Goal: Task Accomplishment & Management: Complete application form

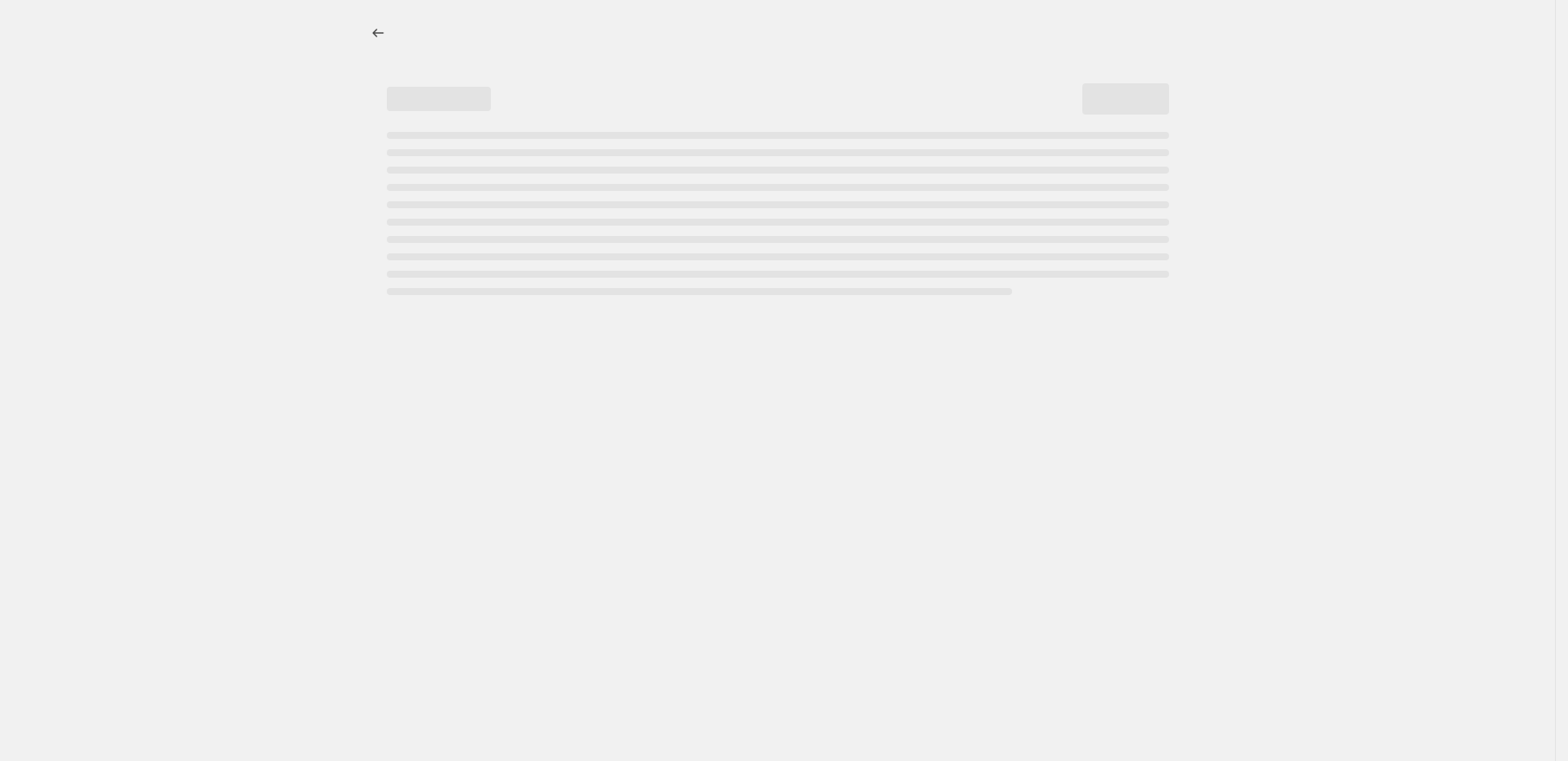
select select "percentage"
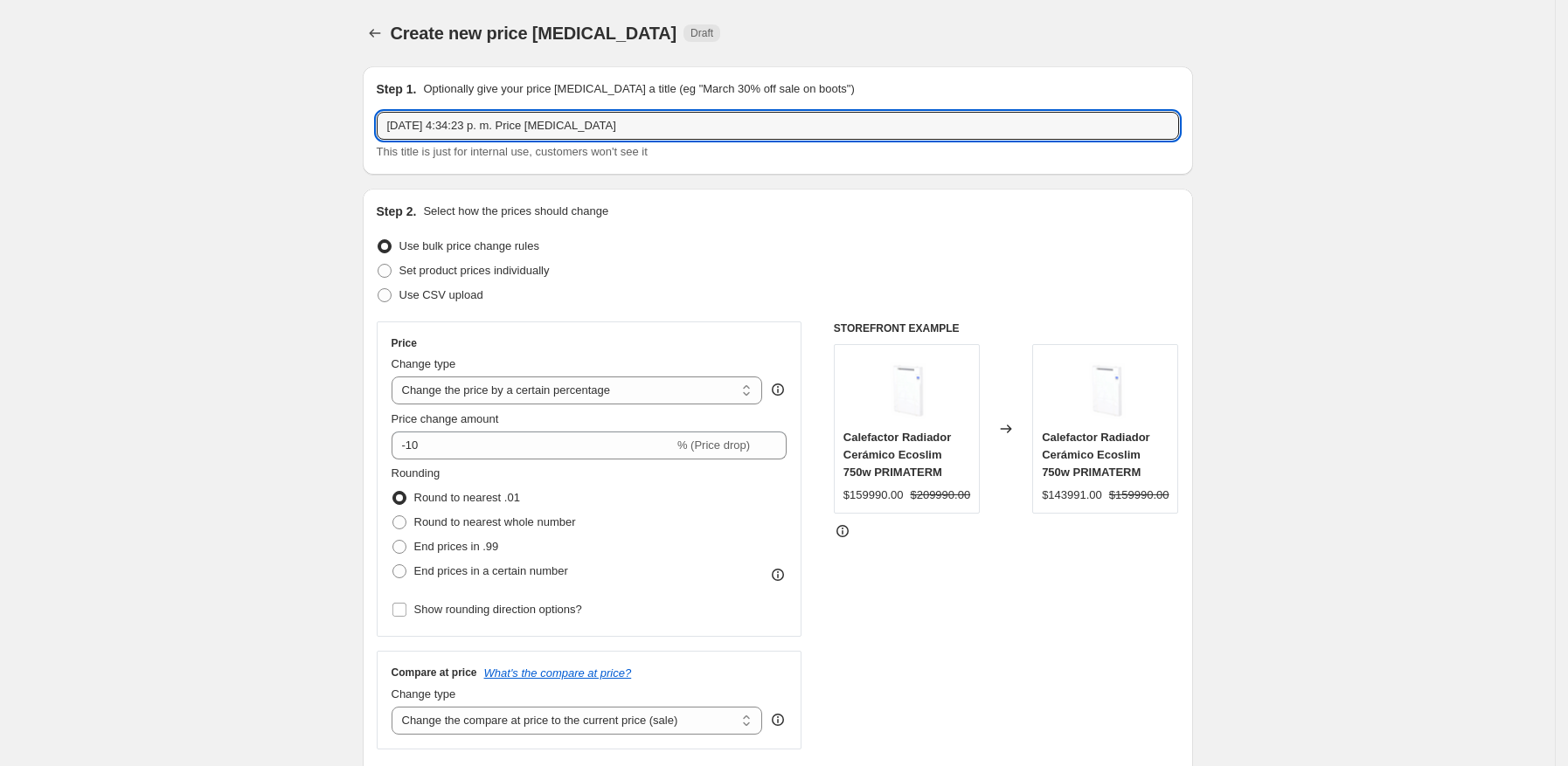
drag, startPoint x: 625, startPoint y: 126, endPoint x: 306, endPoint y: 123, distance: 319.0
type input "Precios Cyber Oct 2025"
click at [404, 297] on span "Use CSV upload" at bounding box center [441, 295] width 84 height 13
click at [378, 289] on input "Use CSV upload" at bounding box center [377, 289] width 1 height 1
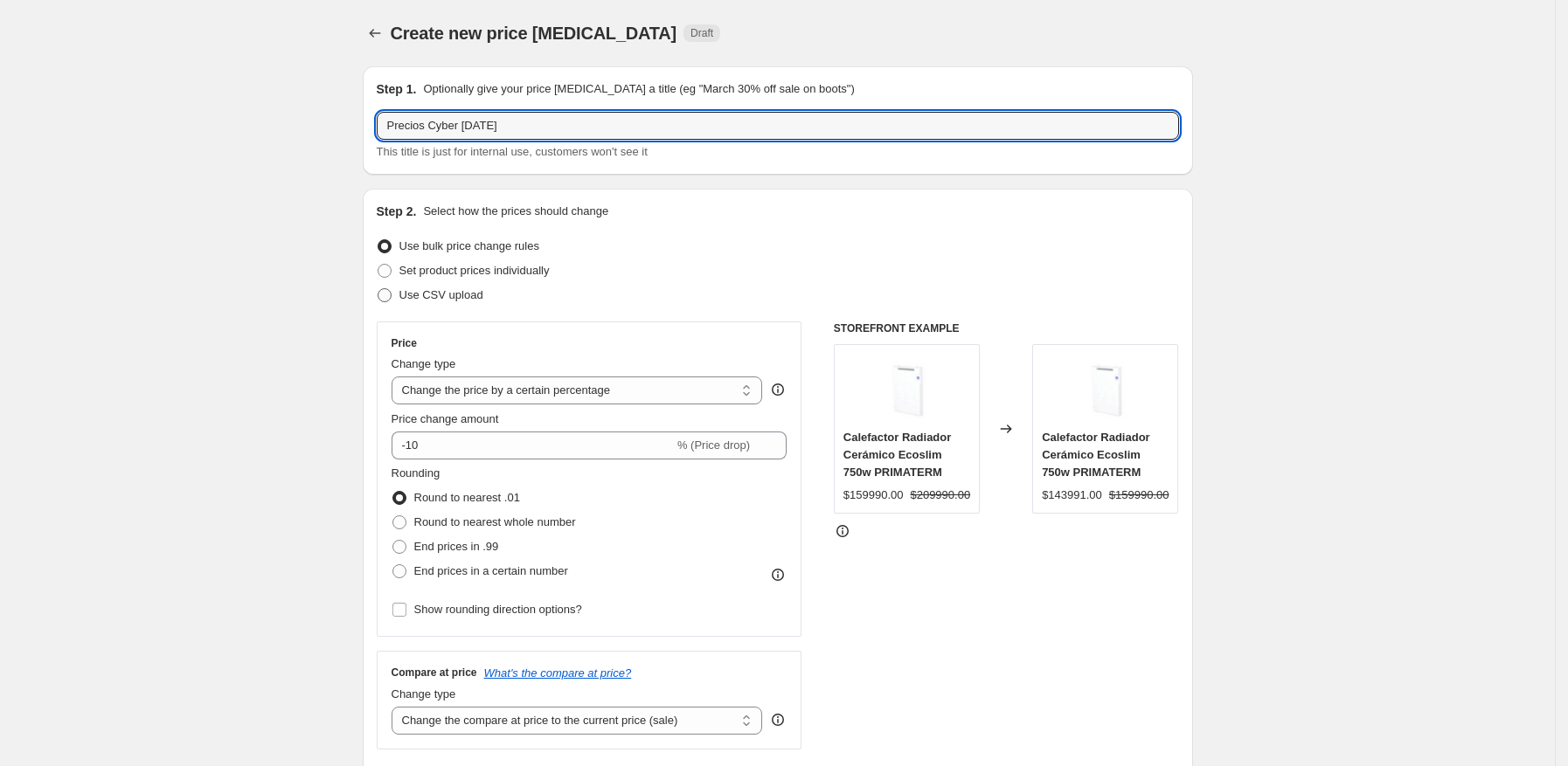
radio input "true"
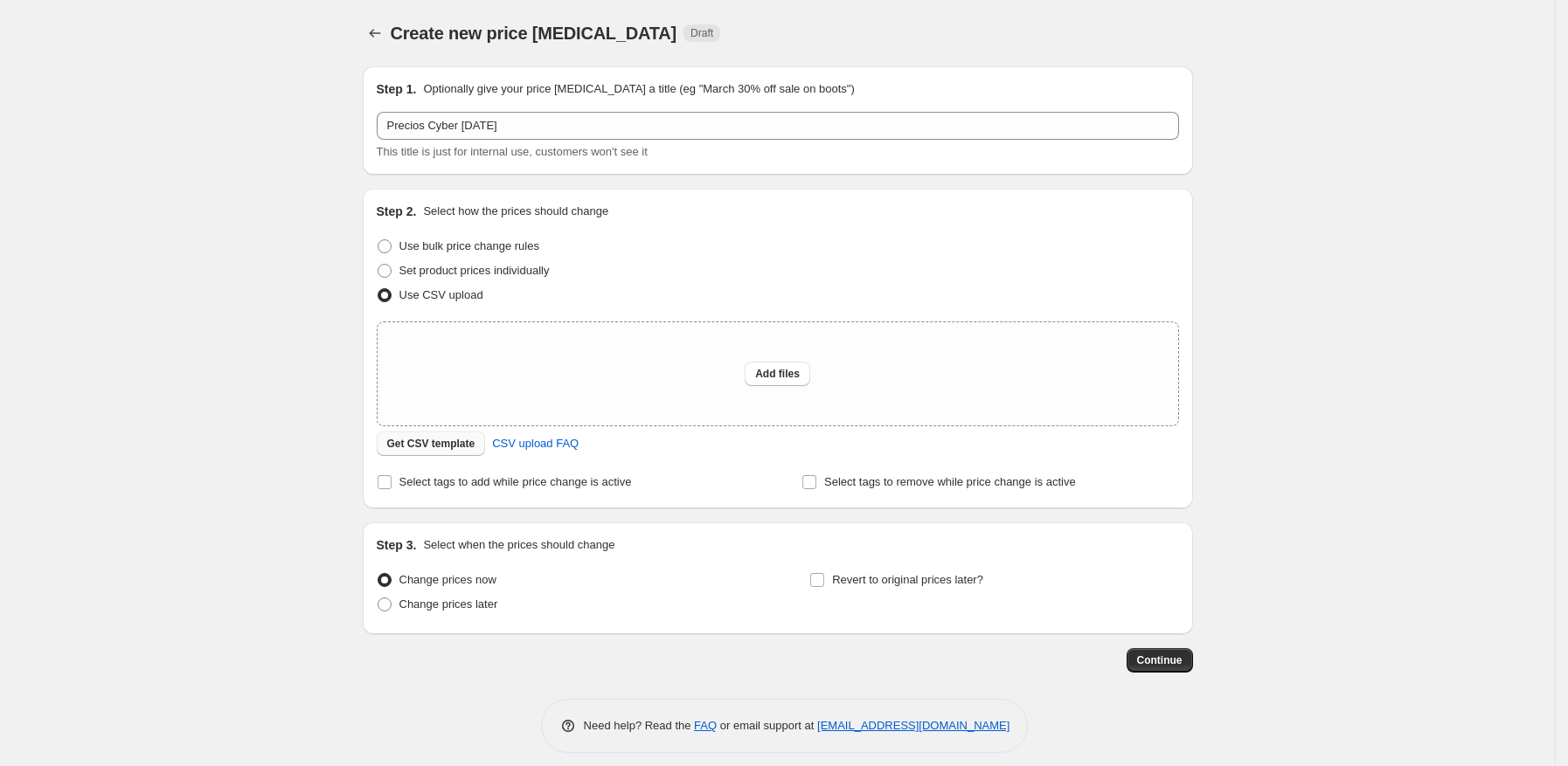
click at [435, 442] on span "Get CSV template" at bounding box center [432, 443] width 89 height 14
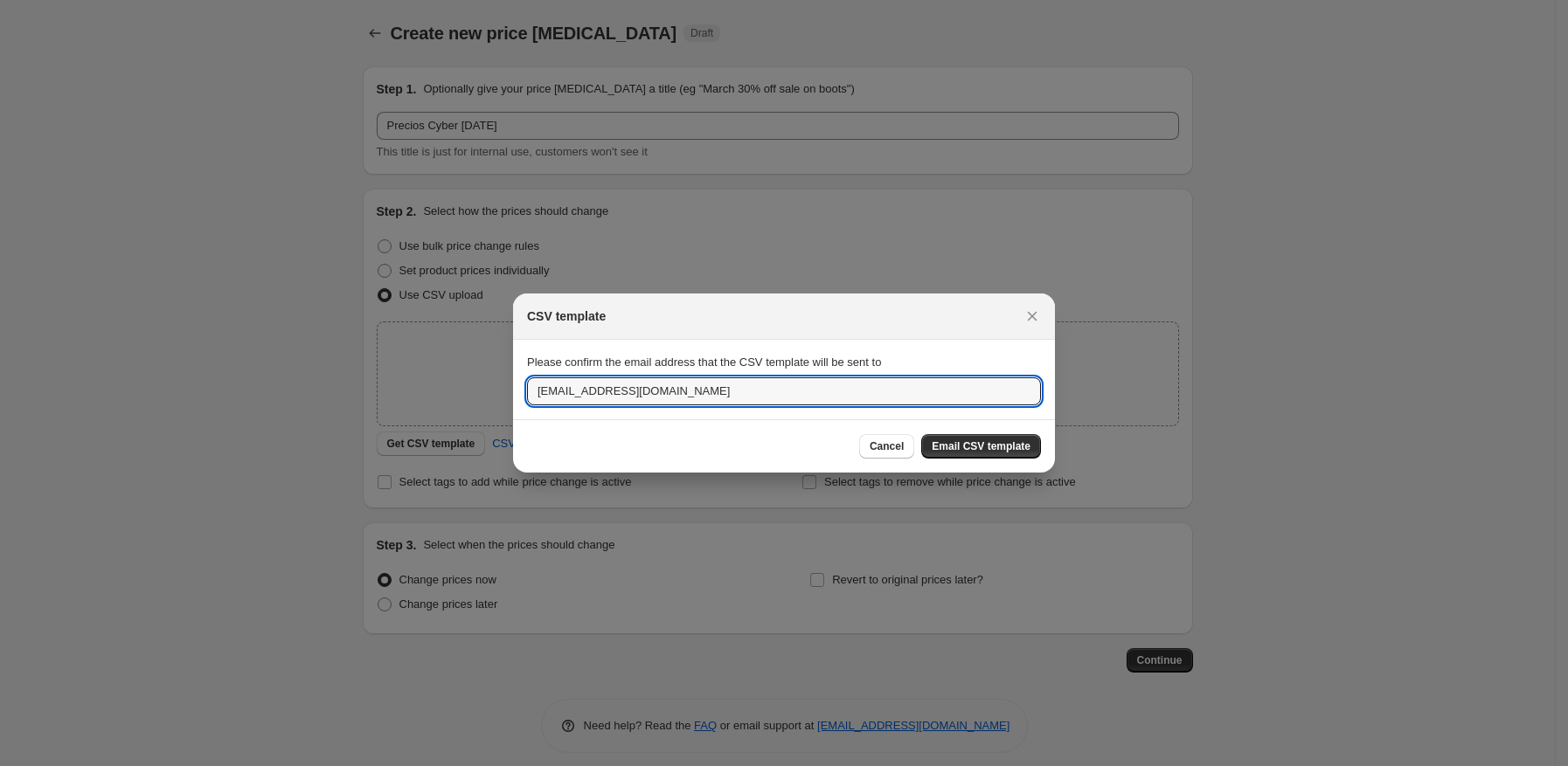
click at [461, 765] on div "CSV template Please confirm the email address that the CSV template will be sen…" at bounding box center [784, 779] width 1568 height 0
type input "atorrejon@primaterm.cl"
click at [991, 447] on span "Email CSV template" at bounding box center [980, 446] width 99 height 14
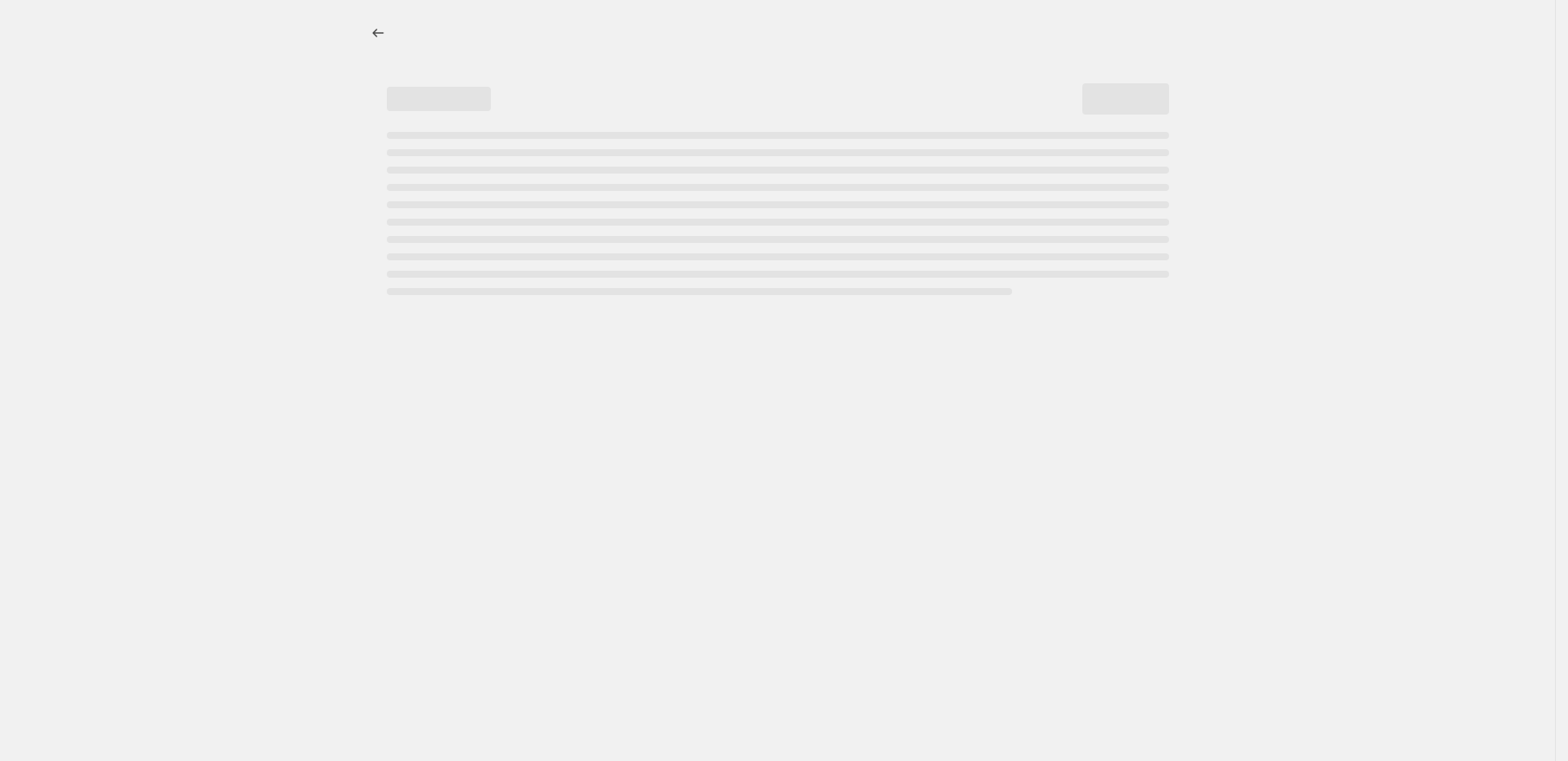
select select "percentage"
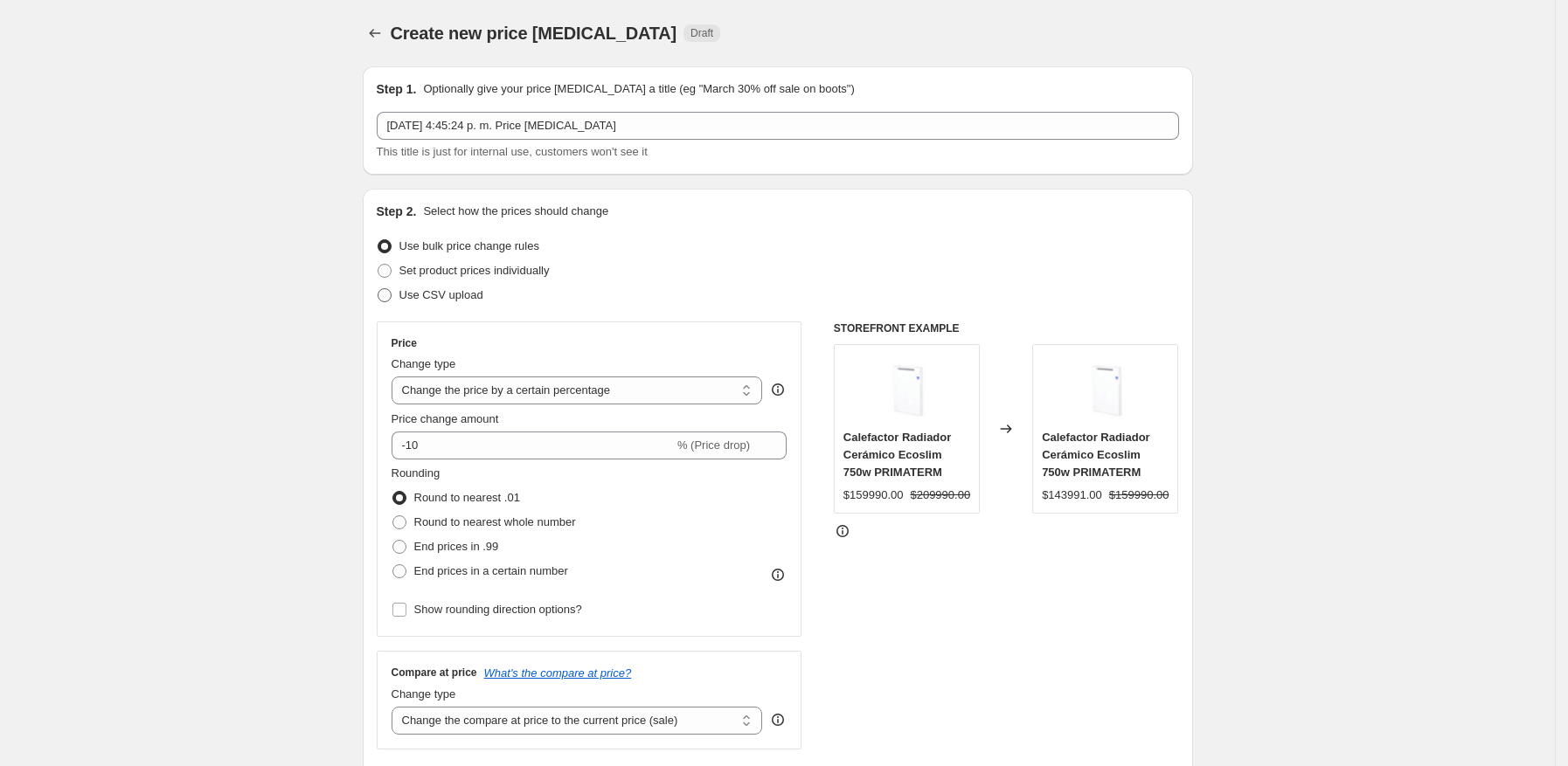
click at [386, 291] on span at bounding box center [384, 295] width 14 height 14
click at [378, 289] on input "Use CSV upload" at bounding box center [377, 289] width 1 height 1
radio input "true"
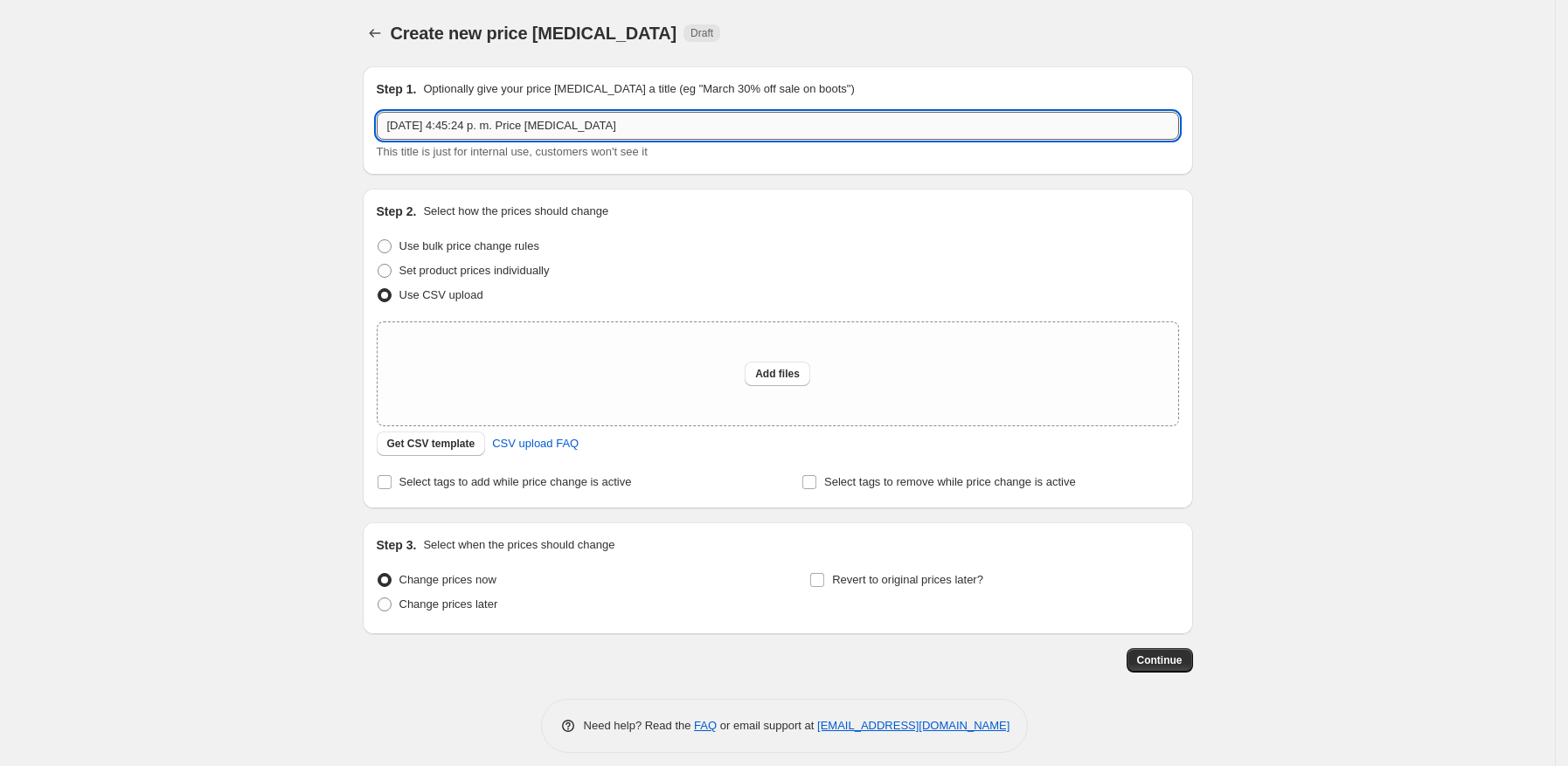
click at [492, 130] on input "3 oct 2025, 4:45:24 p. m. Price change job" at bounding box center [778, 125] width 802 height 28
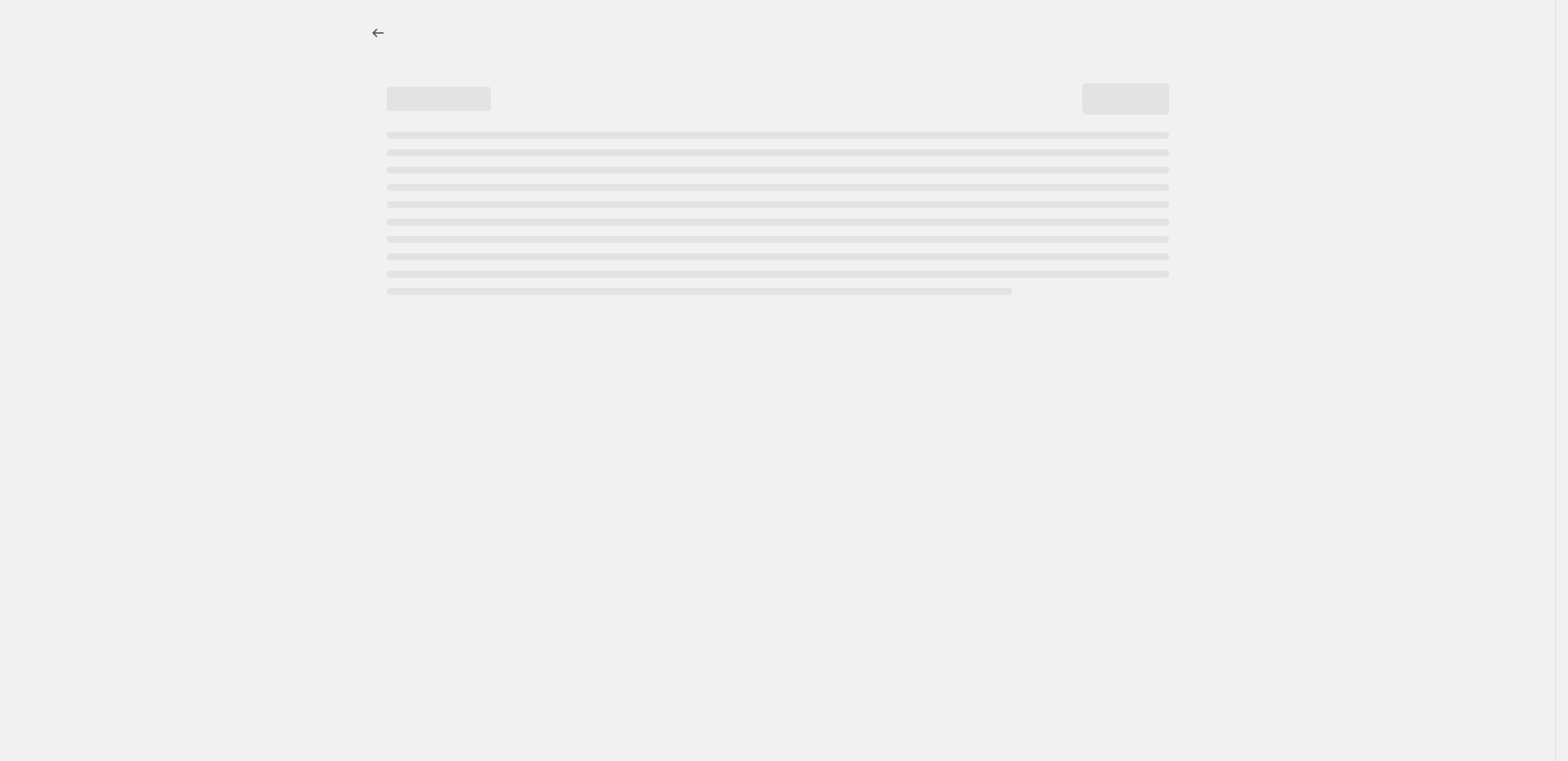
select select "percentage"
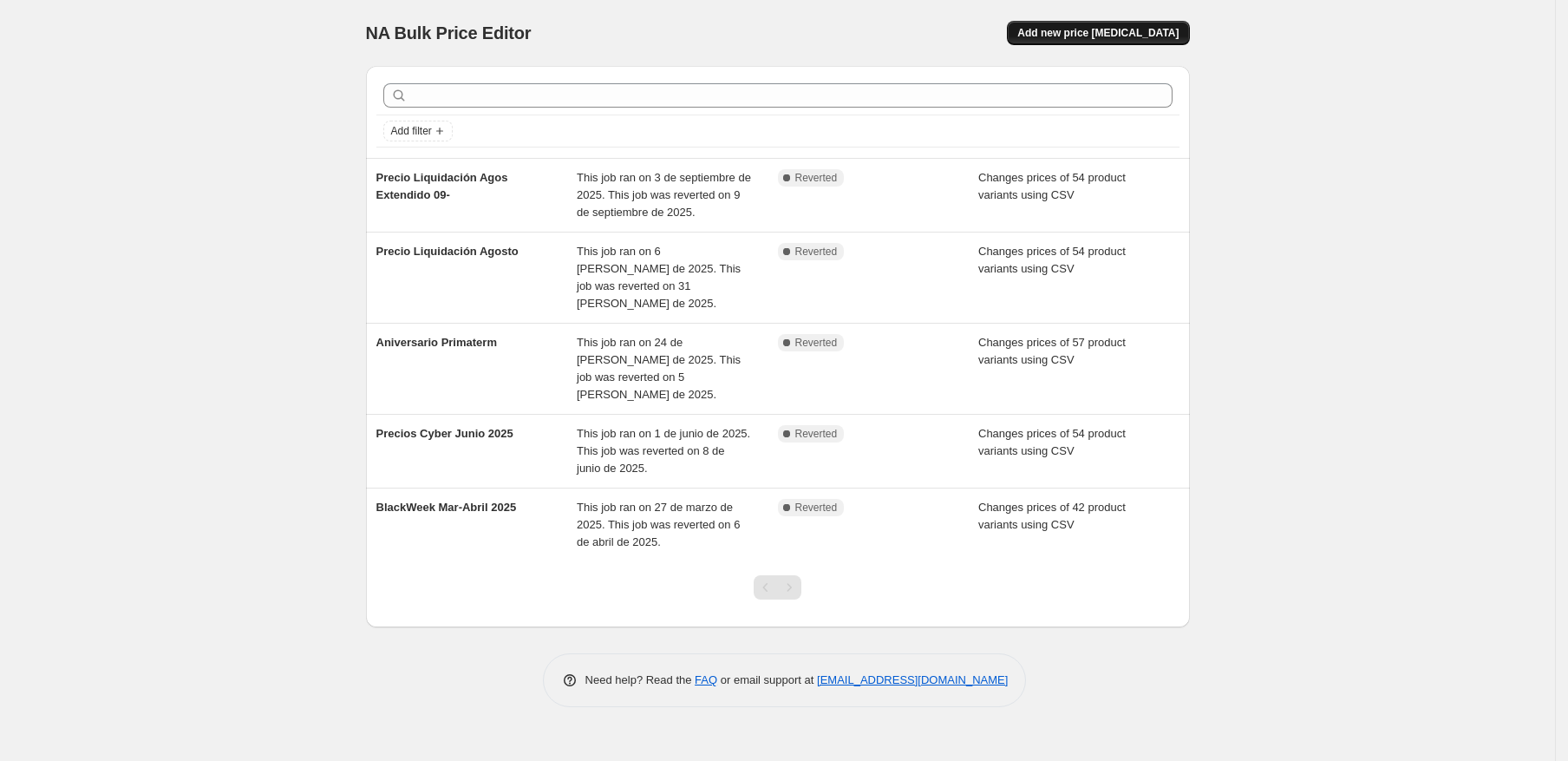
click at [1083, 34] on span "Add new price change job" at bounding box center [1098, 32] width 161 height 14
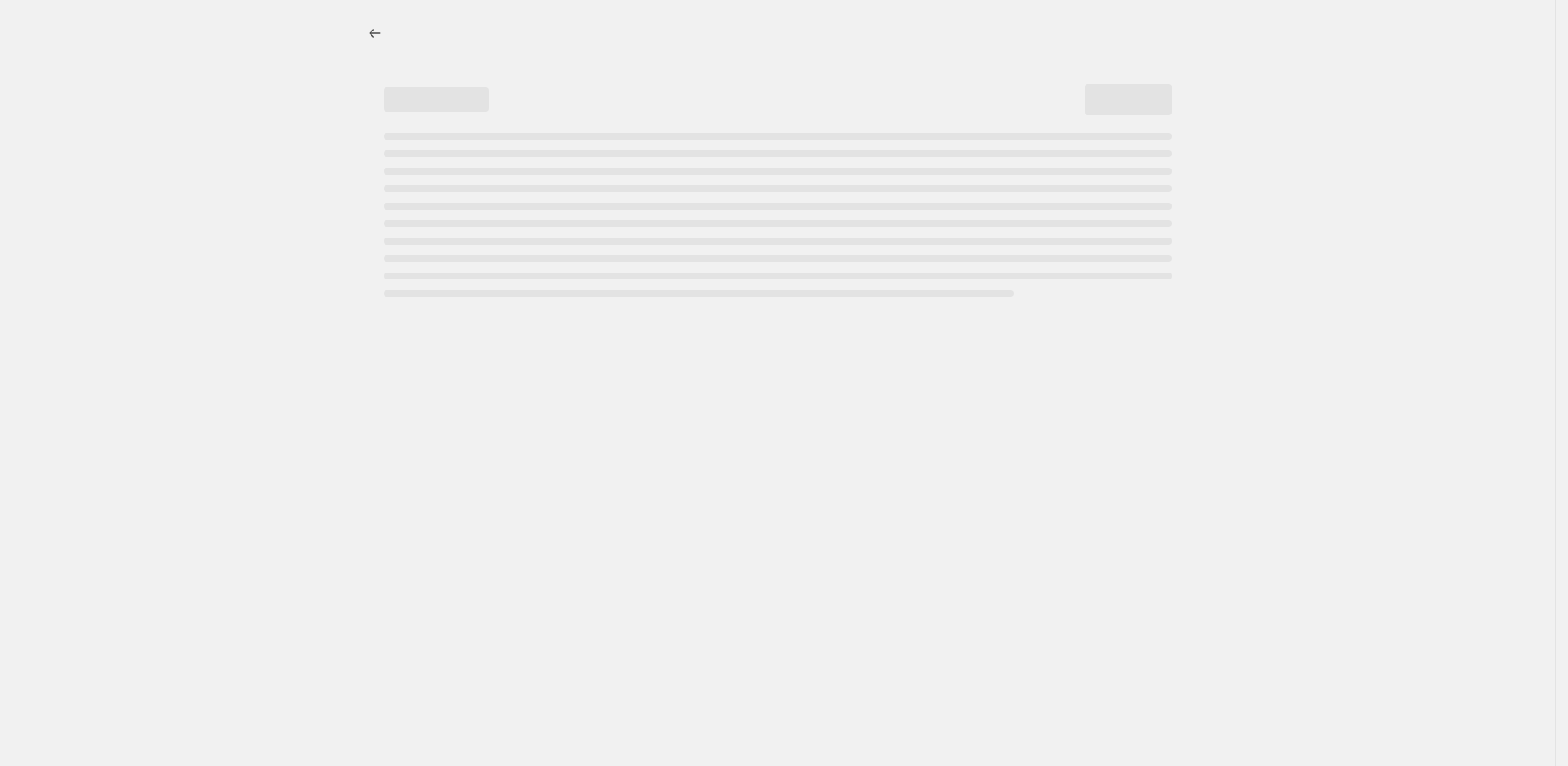
select select "percentage"
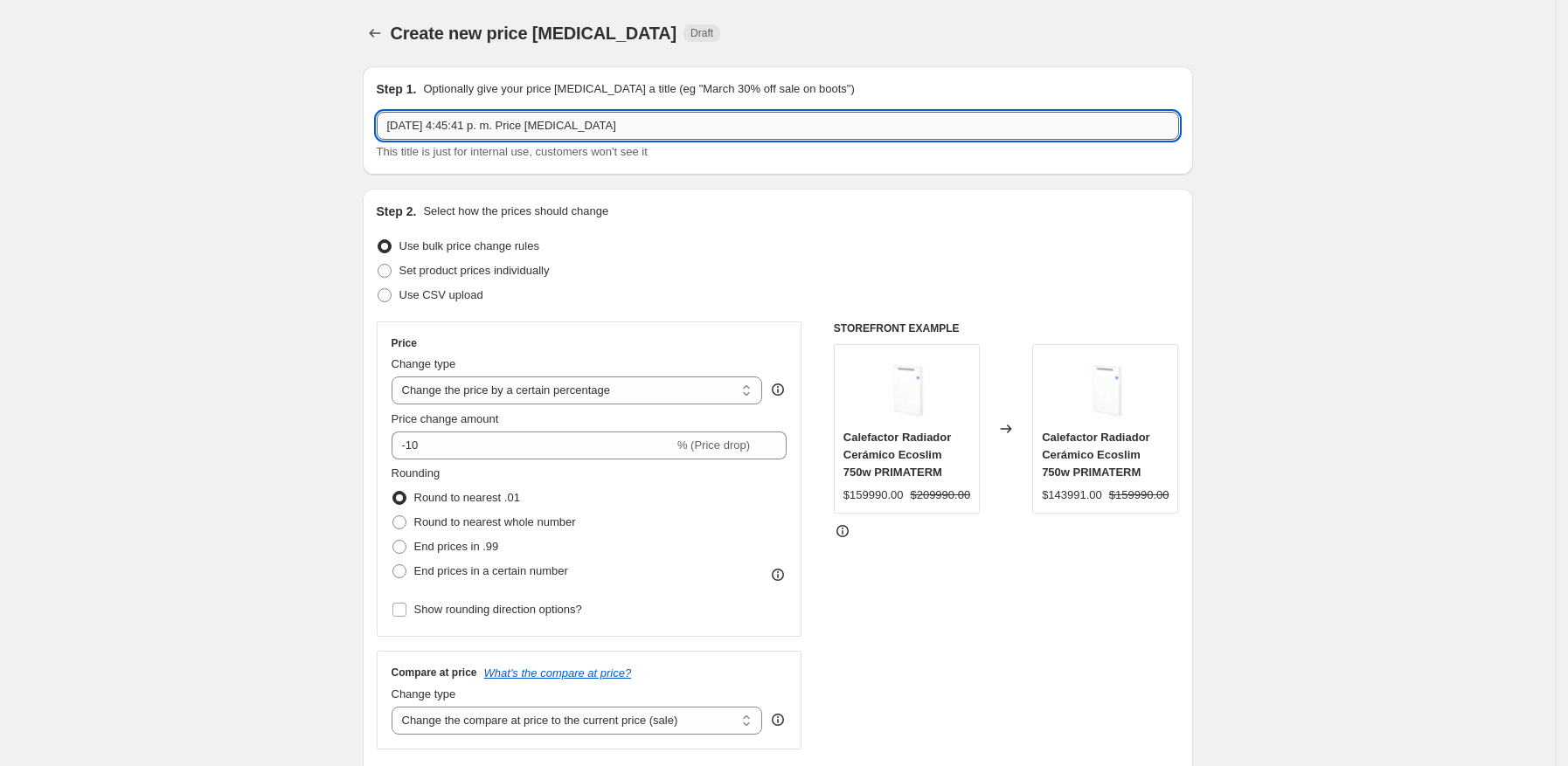
click at [552, 135] on input "3 oct 2025, 4:45:41 p. m. Price change job" at bounding box center [778, 125] width 802 height 28
type input "Precio Cyber Oct 2025"
click at [415, 297] on span "Use CSV upload" at bounding box center [441, 295] width 84 height 13
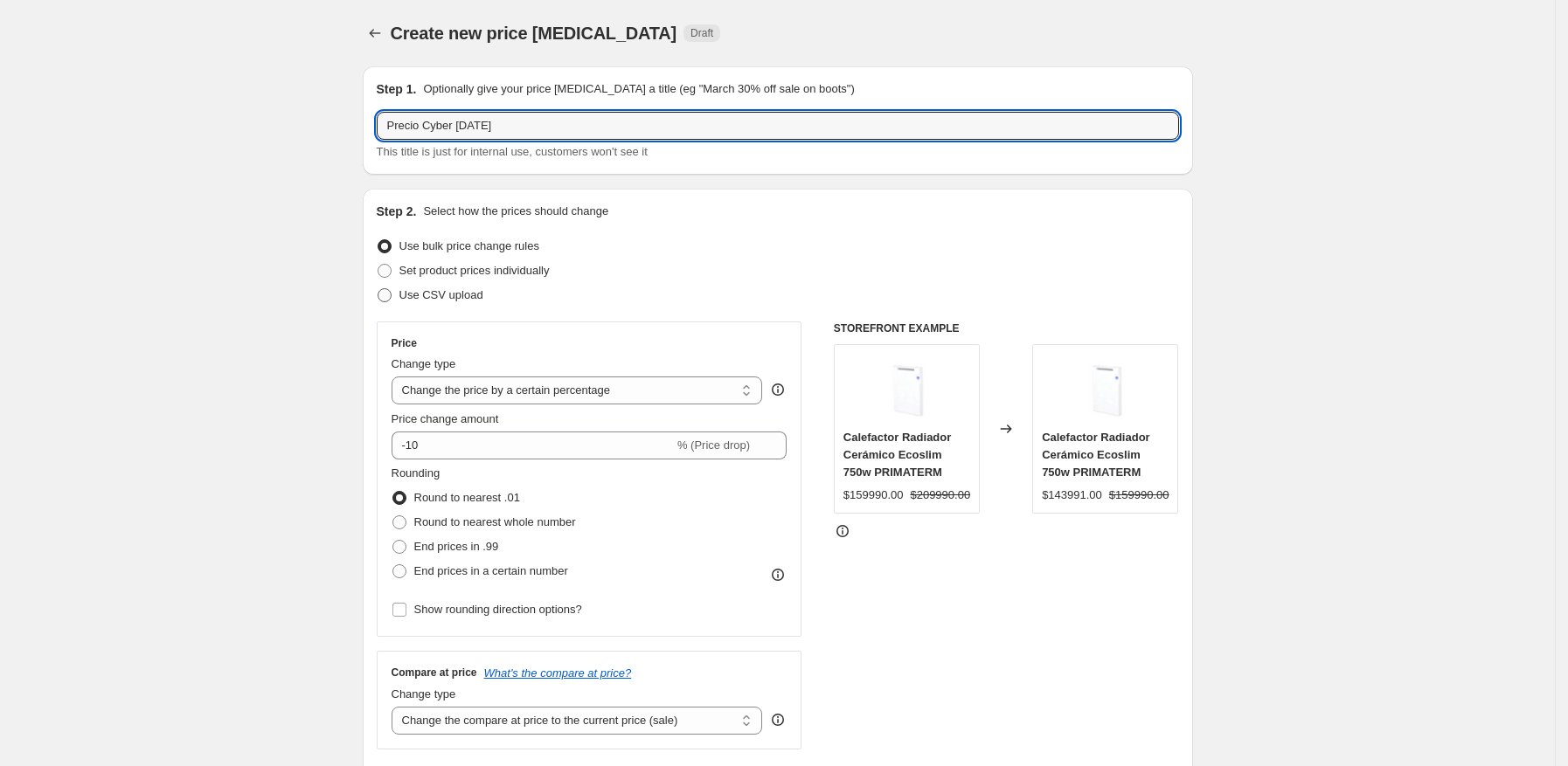
click at [378, 289] on input "Use CSV upload" at bounding box center [377, 289] width 1 height 1
radio input "true"
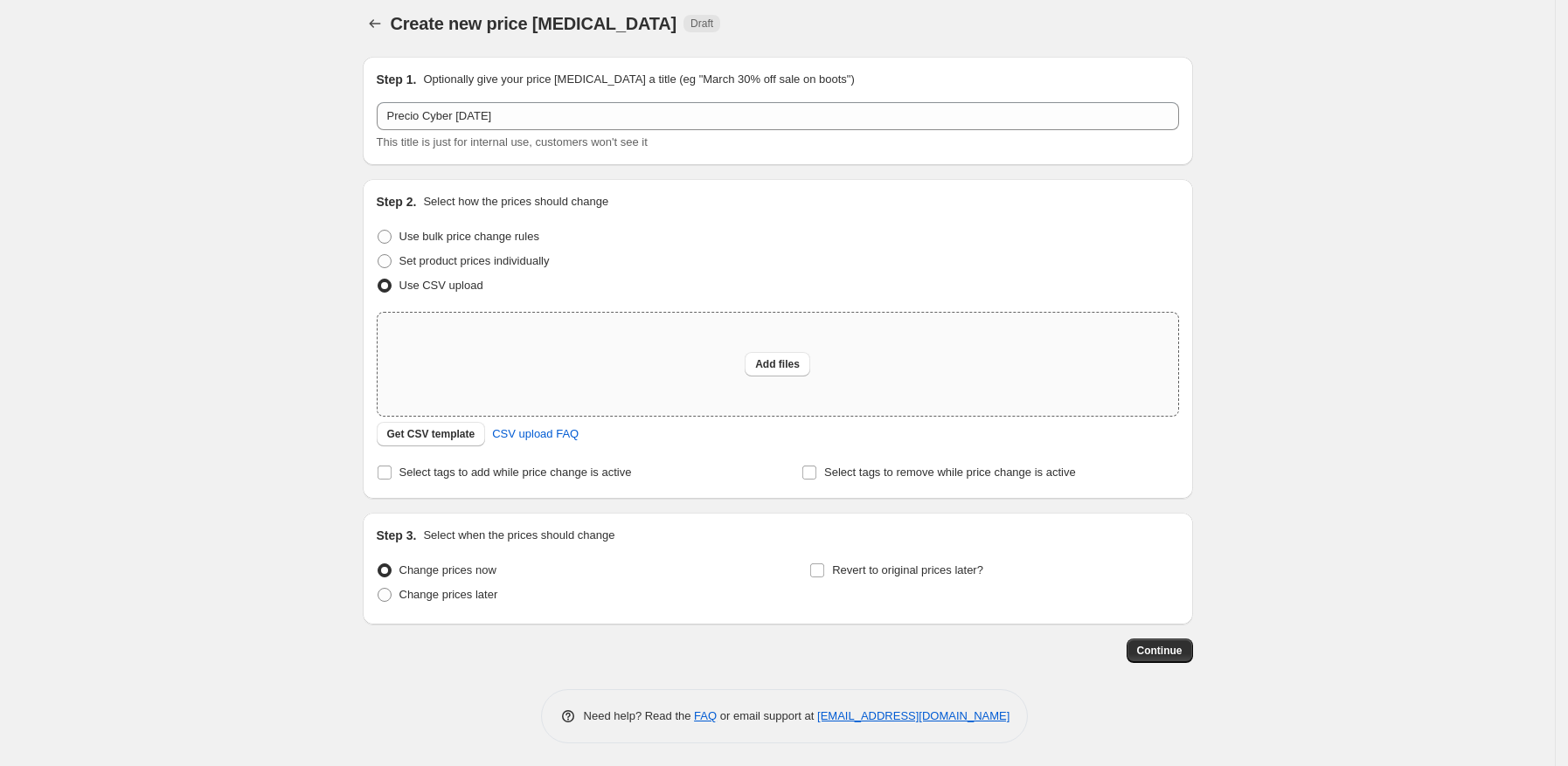
scroll to position [12, 0]
click at [447, 589] on span "Change prices later" at bounding box center [448, 592] width 99 height 13
click at [378, 586] on input "Change prices later" at bounding box center [377, 585] width 1 height 1
radio input "true"
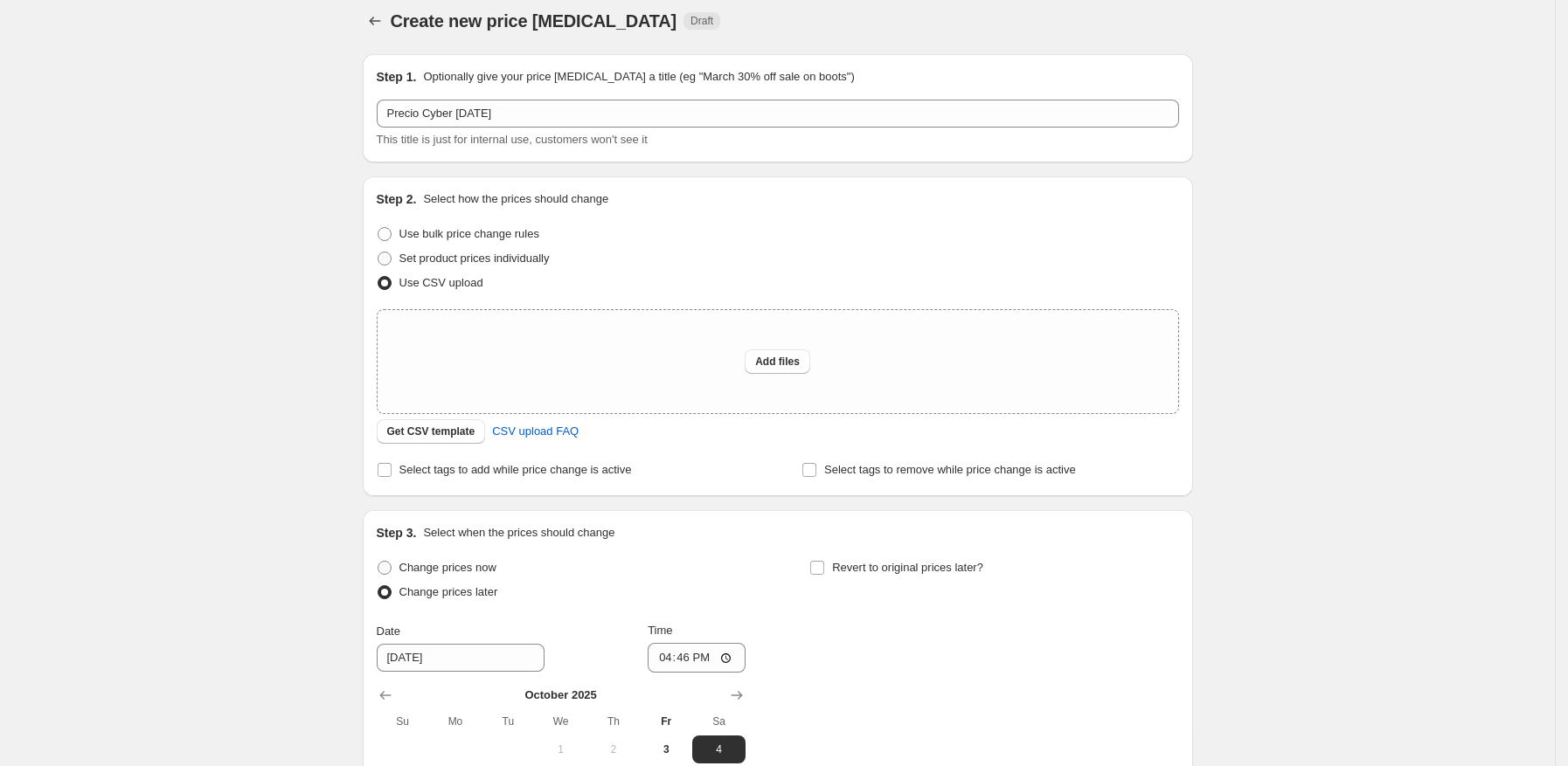
scroll to position [129, 0]
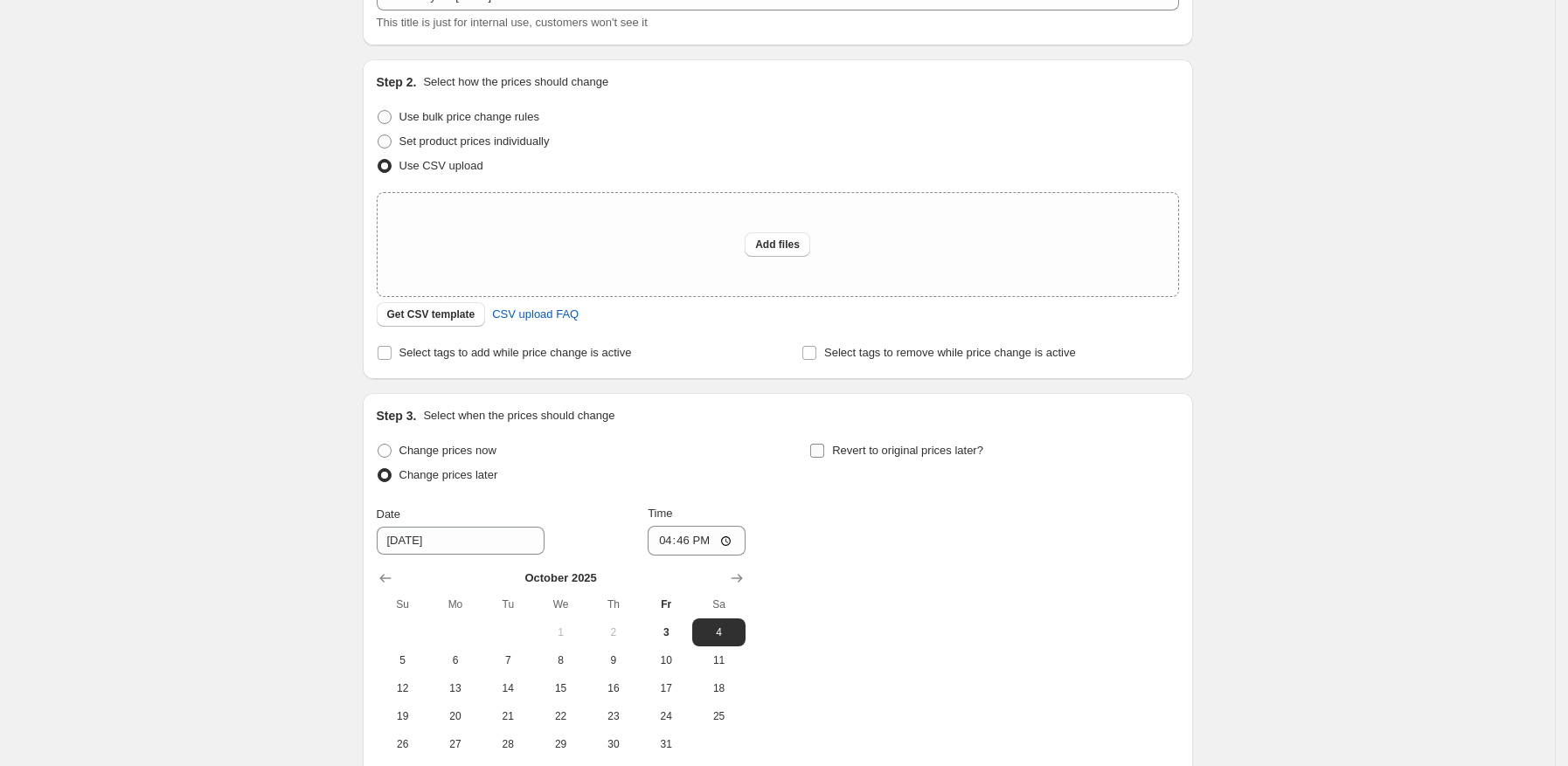
click at [837, 454] on span "Revert to original prices later?" at bounding box center [908, 450] width 151 height 13
click at [825, 454] on input "Revert to original prices later?" at bounding box center [816, 450] width 14 height 14
checkbox input "true"
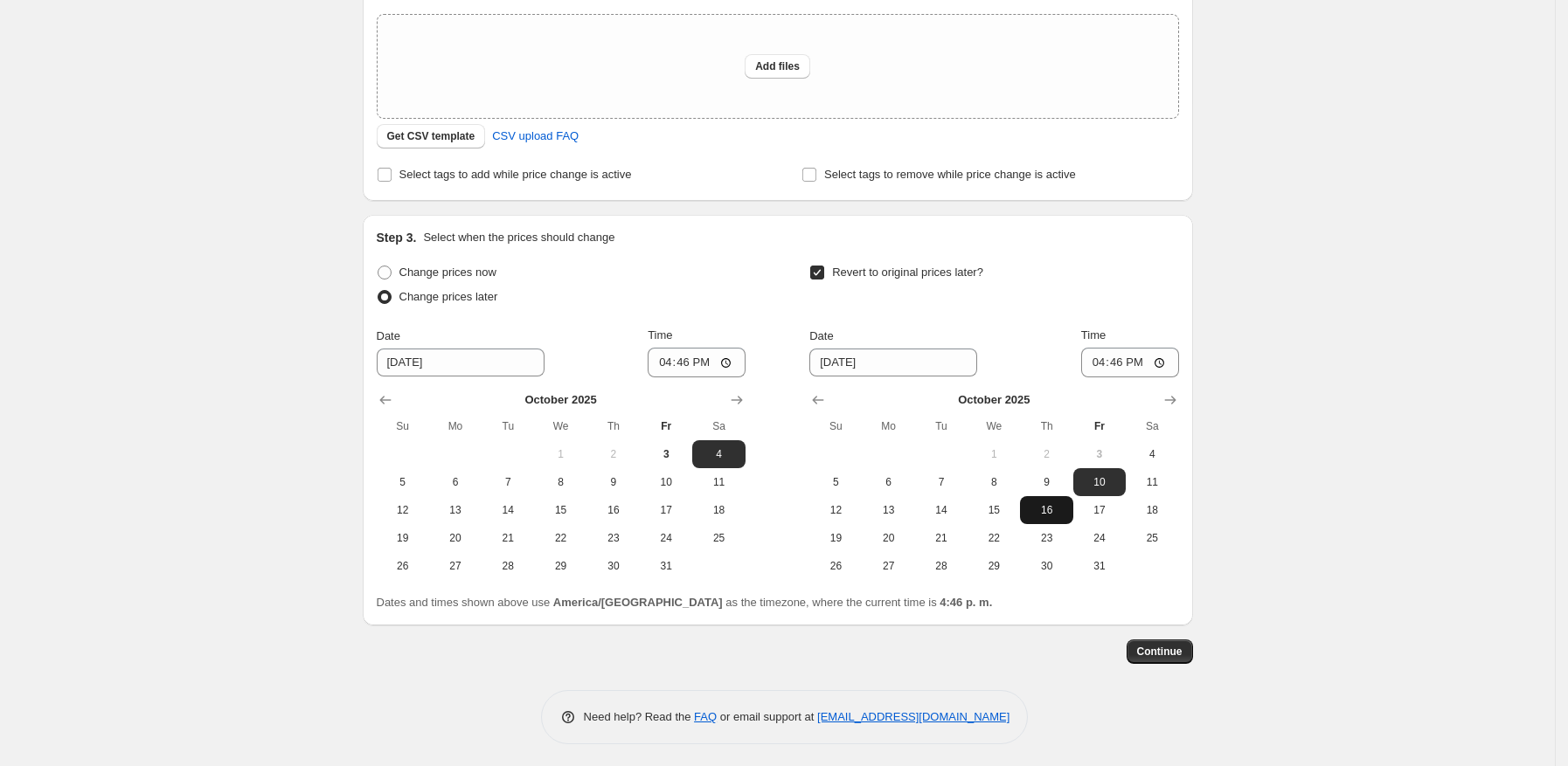
scroll to position [311, 0]
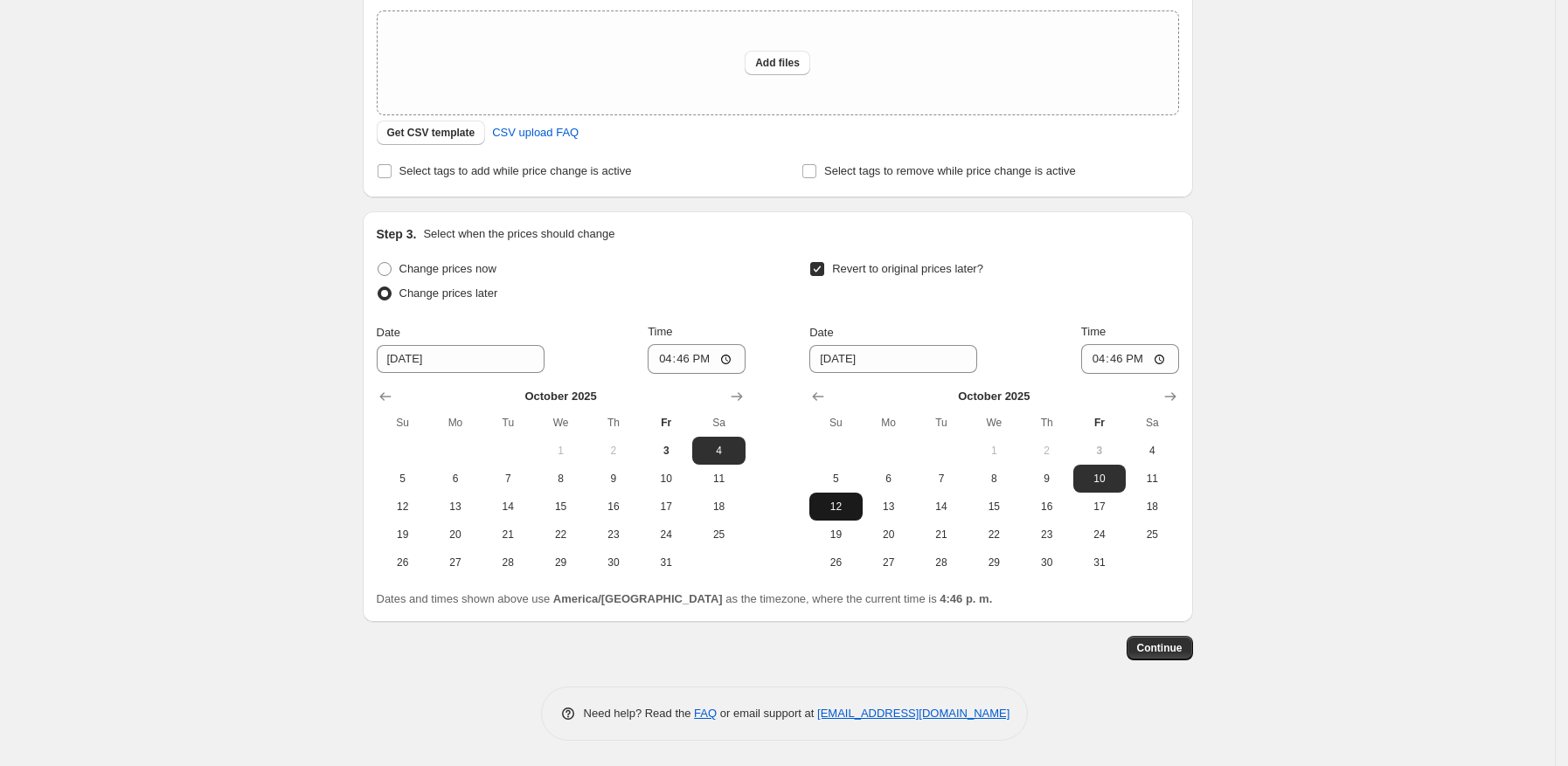
click at [826, 502] on span "12" at bounding box center [836, 506] width 39 height 14
type input "[DATE]"
click at [1163, 367] on input "16:46" at bounding box center [1130, 359] width 98 height 29
type input "23:59"
click at [1253, 487] on div "Create new price change job. This page is ready Create new price change job Dra…" at bounding box center [778, 228] width 1555 height 1078
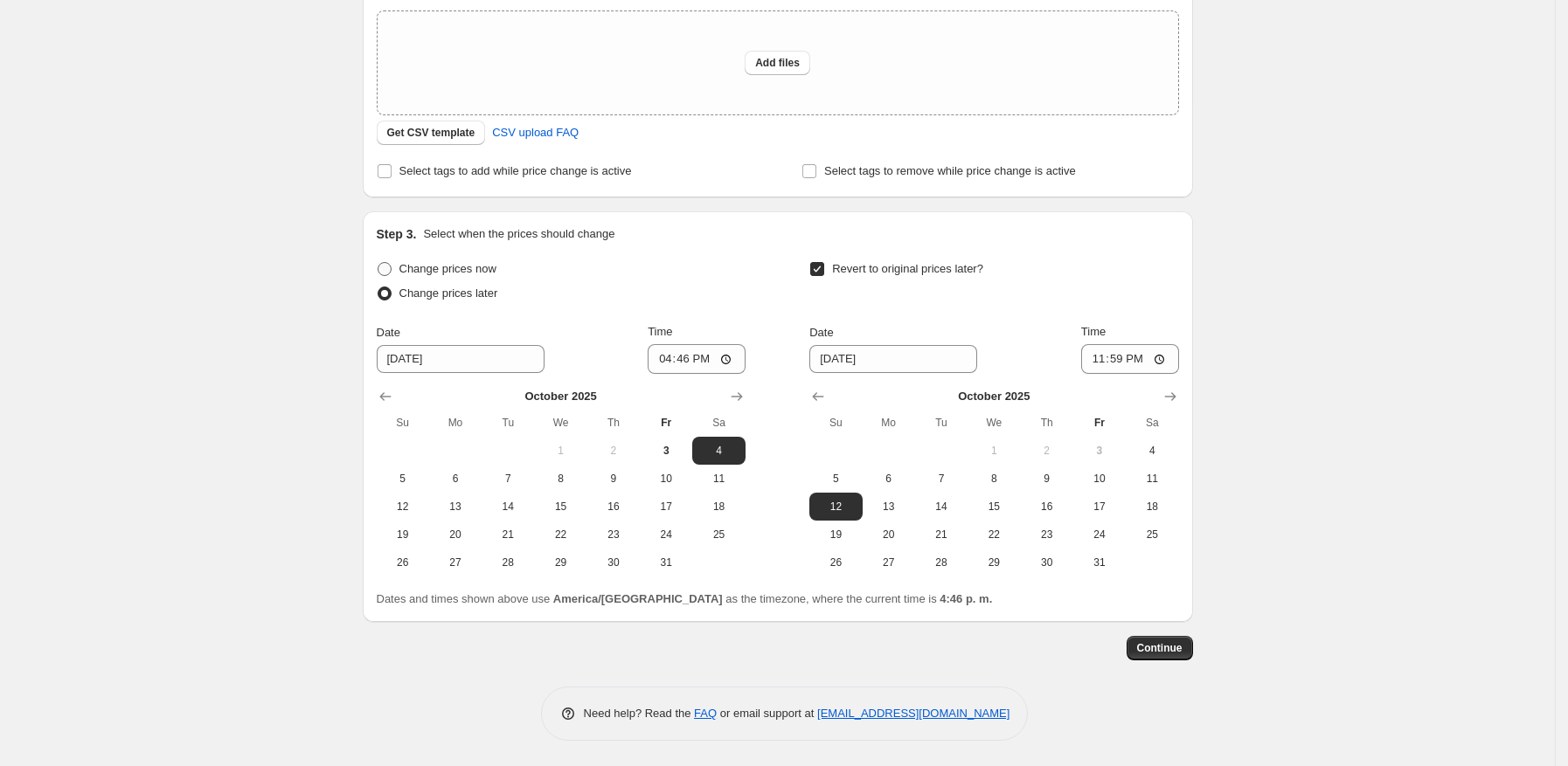
click at [479, 266] on span "Change prices now" at bounding box center [447, 268] width 97 height 13
click at [378, 263] on input "Change prices now" at bounding box center [377, 262] width 1 height 1
radio input "true"
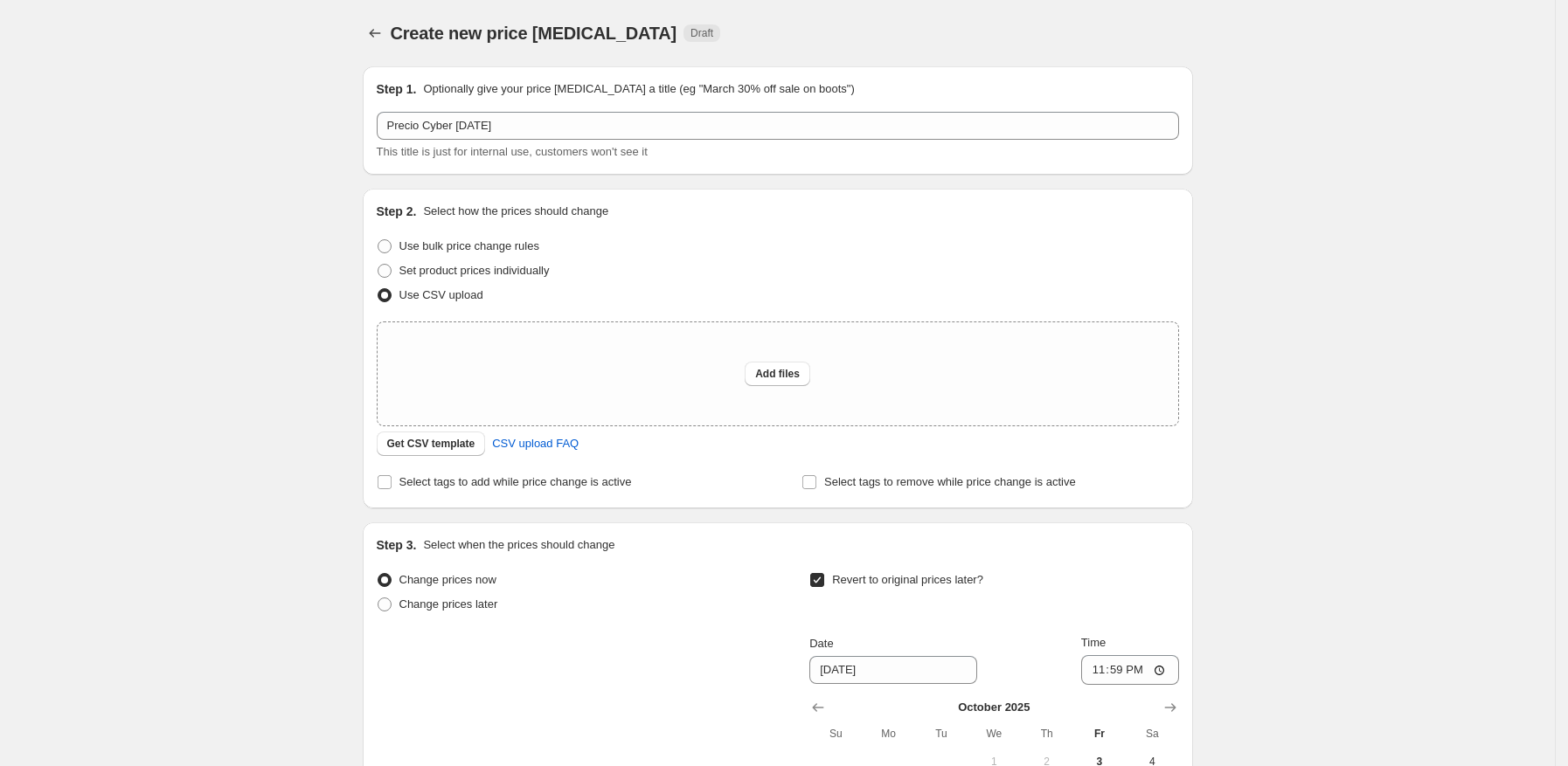
scroll to position [116, 0]
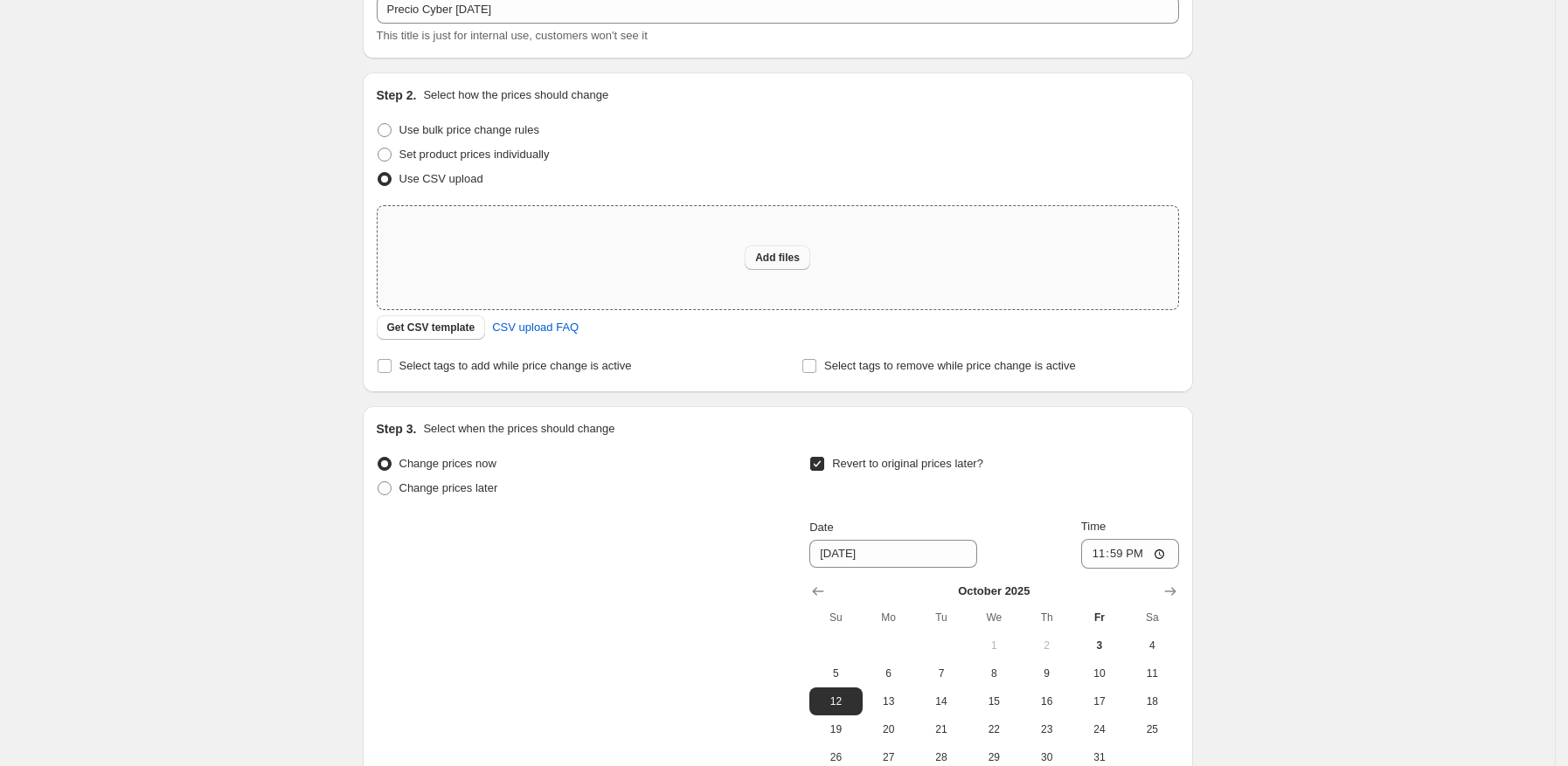
click at [799, 252] on span "Add files" at bounding box center [778, 257] width 44 height 14
type input "C:\fakepath\csv_template_user_55582.xlsx - csv_template_user_55582 (4).csv"
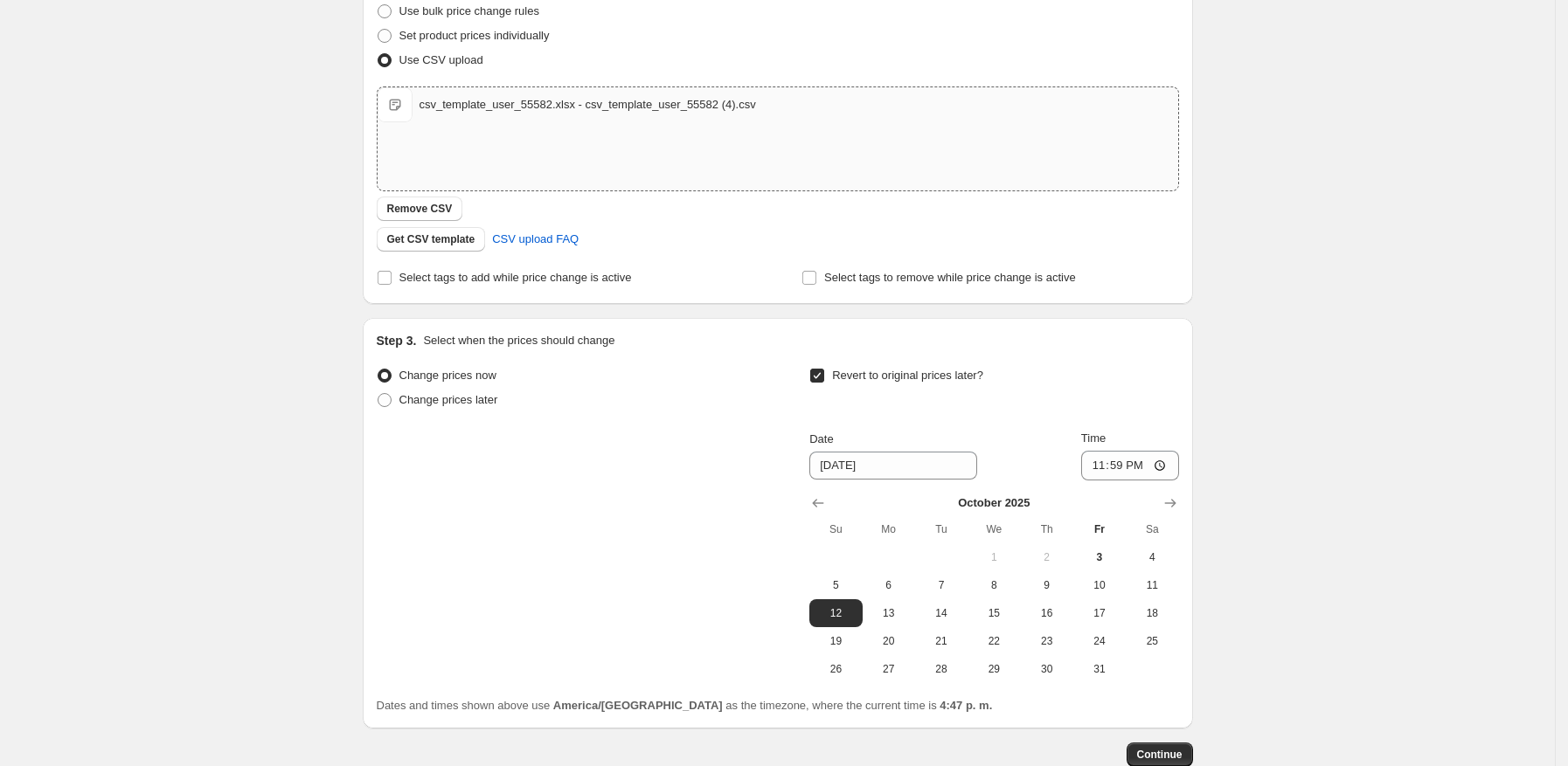
scroll to position [341, 0]
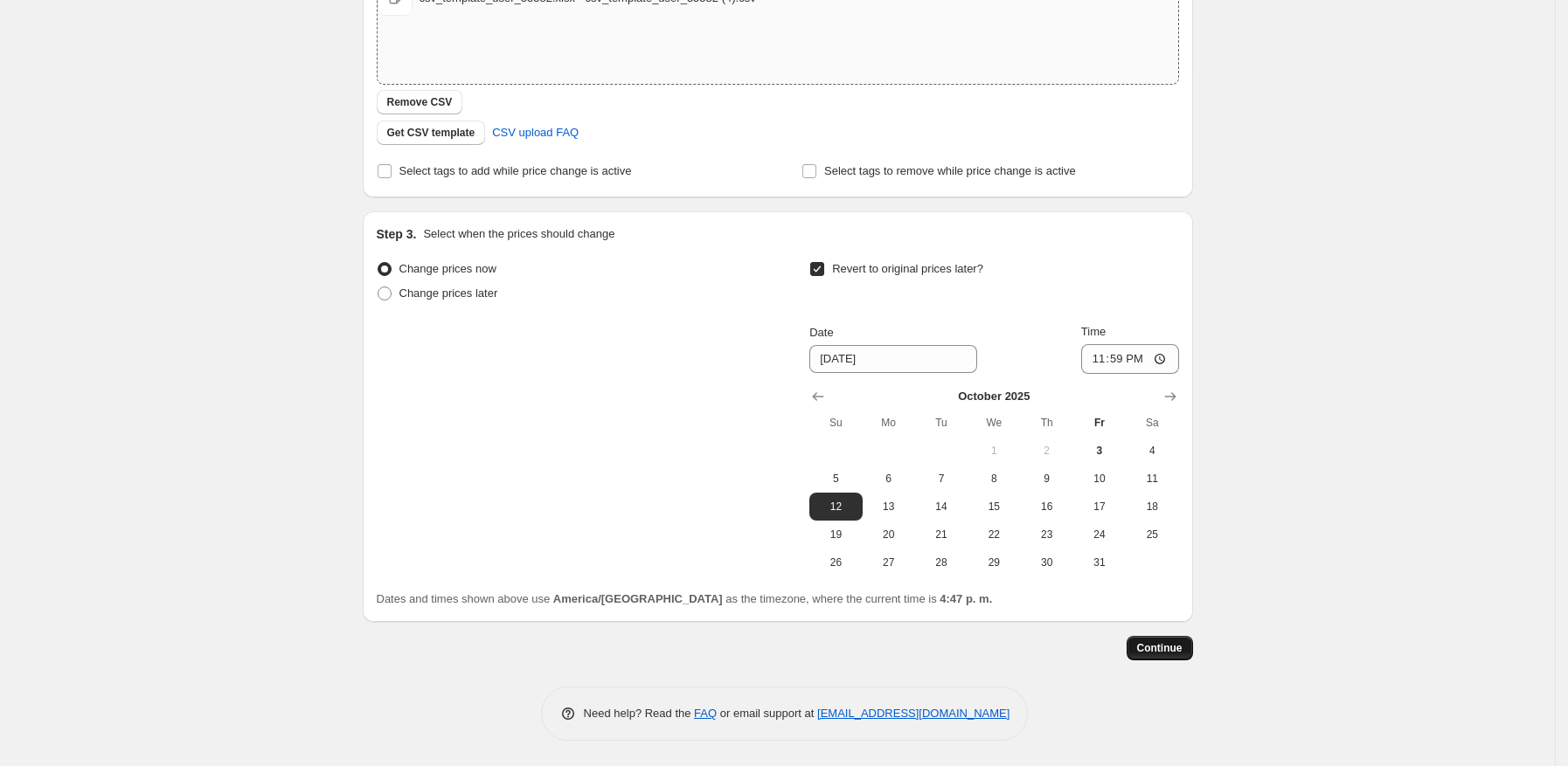
click at [1150, 646] on span "Continue" at bounding box center [1159, 648] width 45 height 14
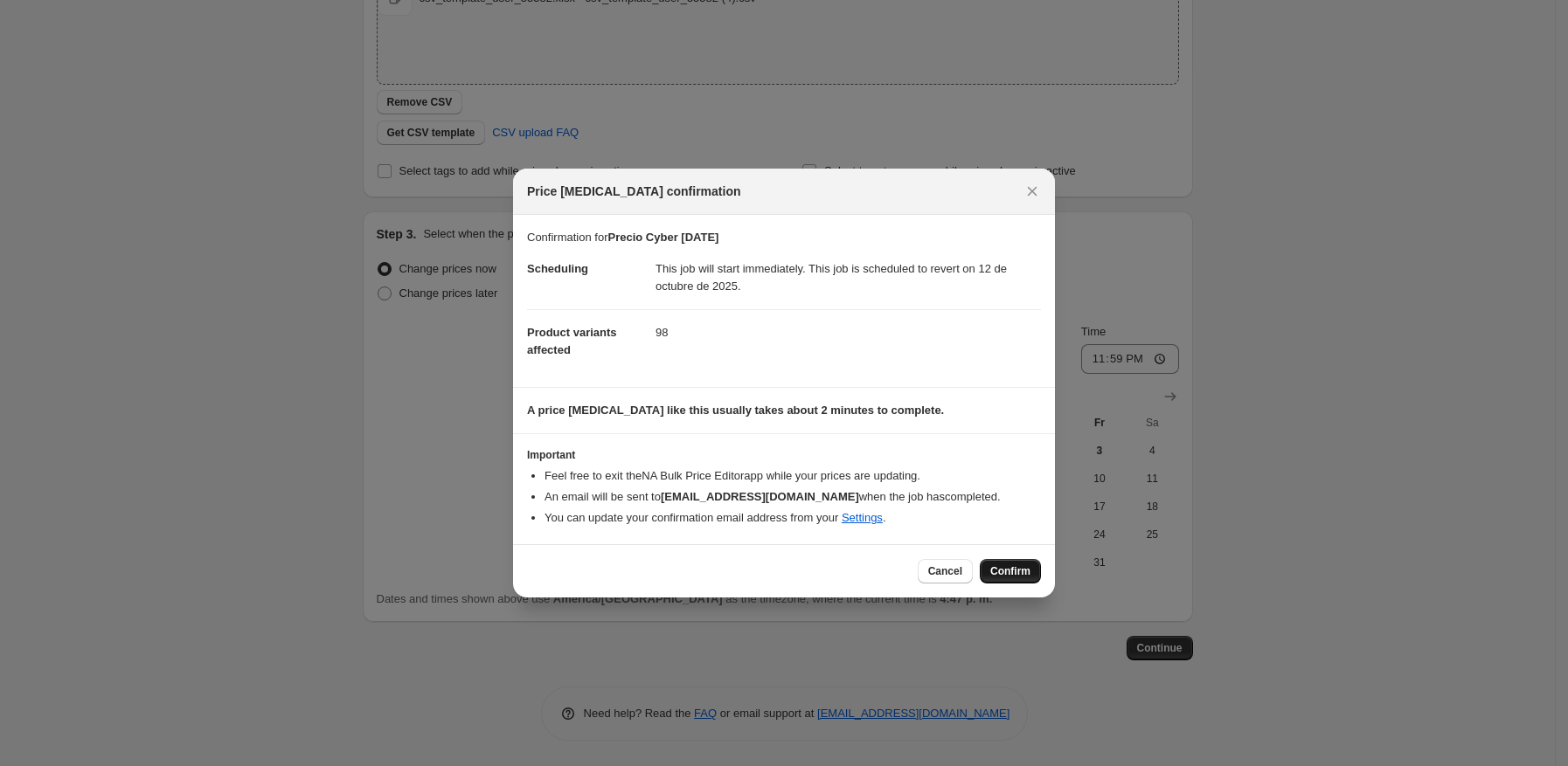
click at [1015, 573] on span "Confirm" at bounding box center [1011, 571] width 41 height 14
